Goal: Find specific page/section: Find specific page/section

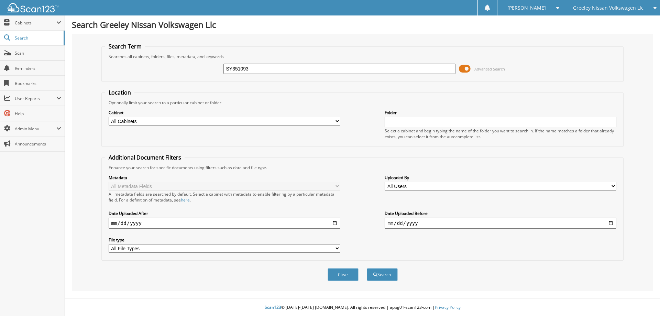
type input "SY351093"
click at [367, 268] on button "Search" at bounding box center [382, 274] width 31 height 13
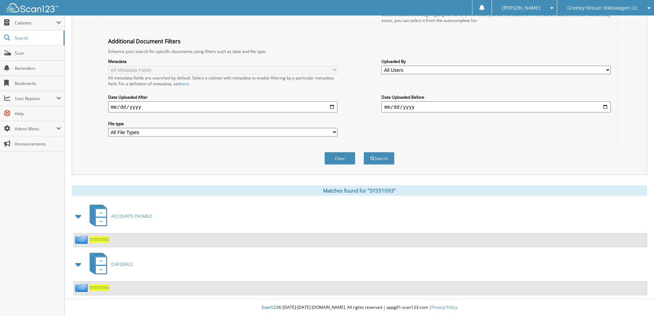
click at [128, 264] on span "CAR DEALS" at bounding box center [122, 264] width 22 height 6
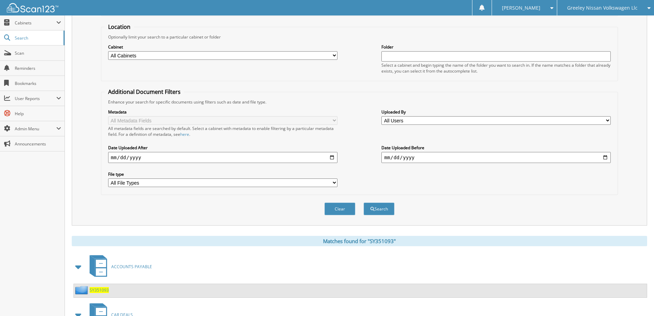
scroll to position [116, 0]
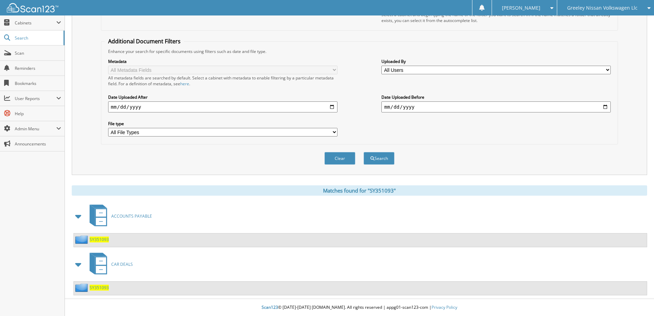
click at [102, 285] on span "SY351093" at bounding box center [99, 287] width 19 height 6
